Goal: Check status: Check status

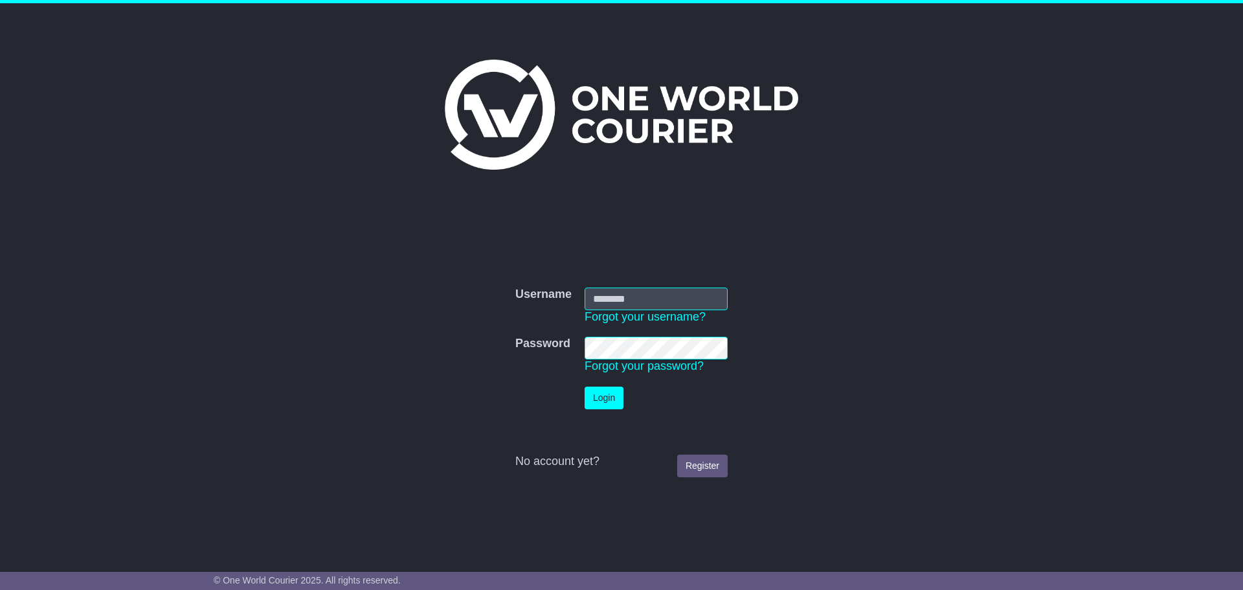
type input "**********"
click at [587, 396] on button "Login" at bounding box center [604, 397] width 39 height 23
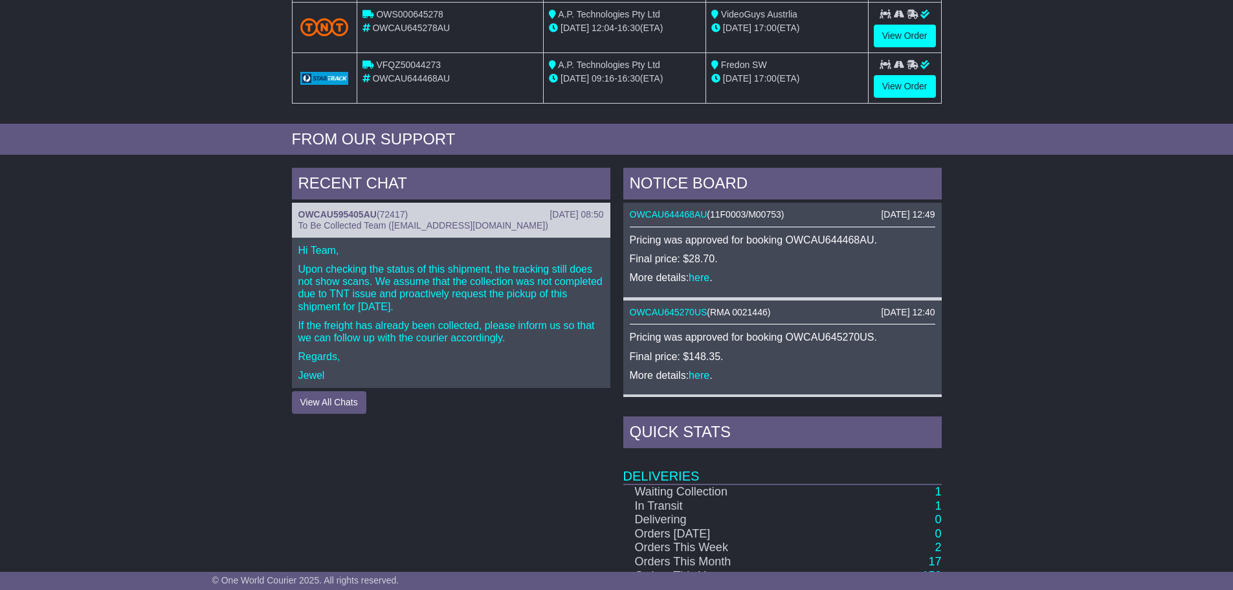
scroll to position [388, 0]
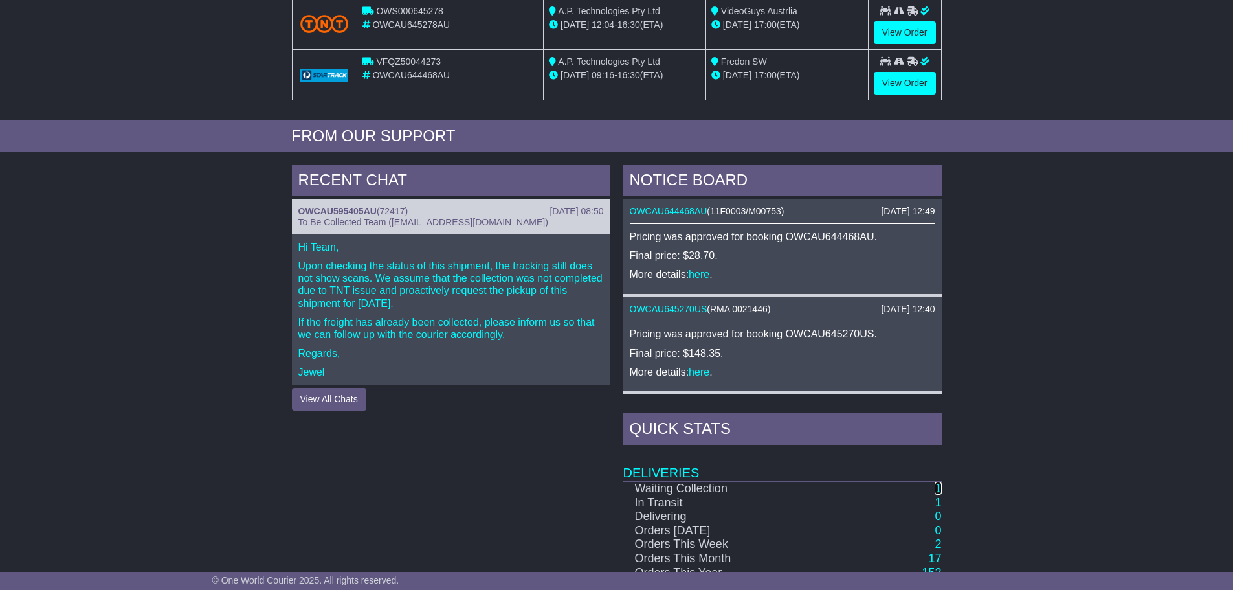
click at [937, 489] on link "1" at bounding box center [938, 488] width 6 height 13
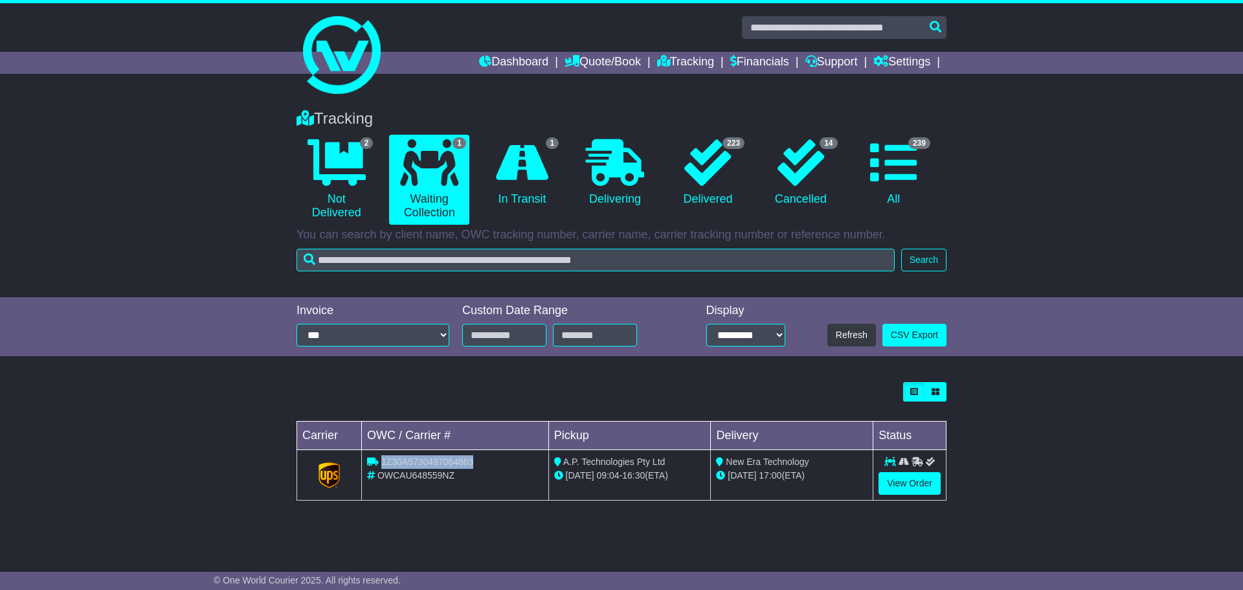
drag, startPoint x: 465, startPoint y: 460, endPoint x: 381, endPoint y: 458, distance: 84.2
click at [381, 458] on div "1Z30A5730497064863" at bounding box center [455, 462] width 176 height 14
copy span "1Z30A5730497064863"
